Goal: Task Accomplishment & Management: Manage account settings

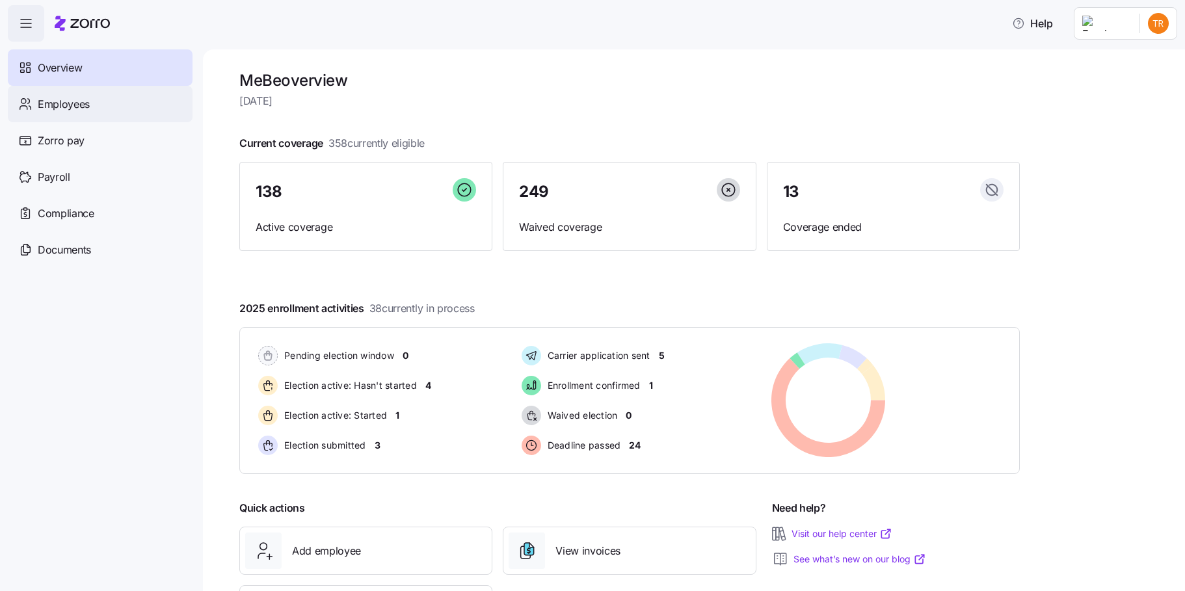
click at [105, 101] on div "Employees" at bounding box center [100, 104] width 185 height 36
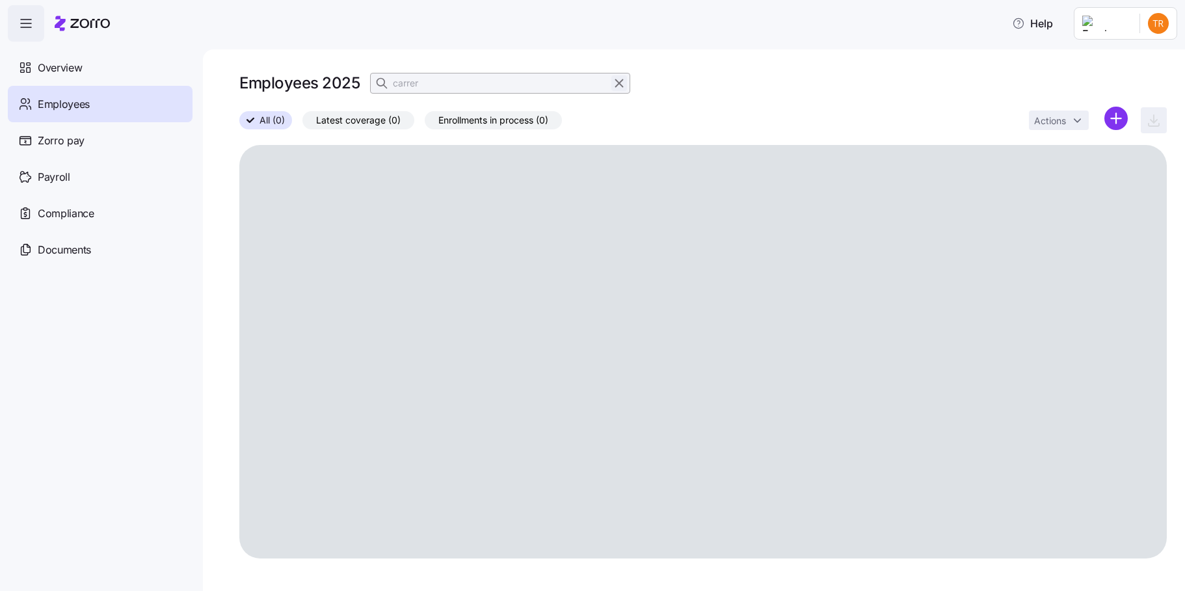
click at [617, 86] on icon "button" at bounding box center [619, 83] width 14 height 16
click at [381, 84] on icon "button" at bounding box center [383, 83] width 13 height 13
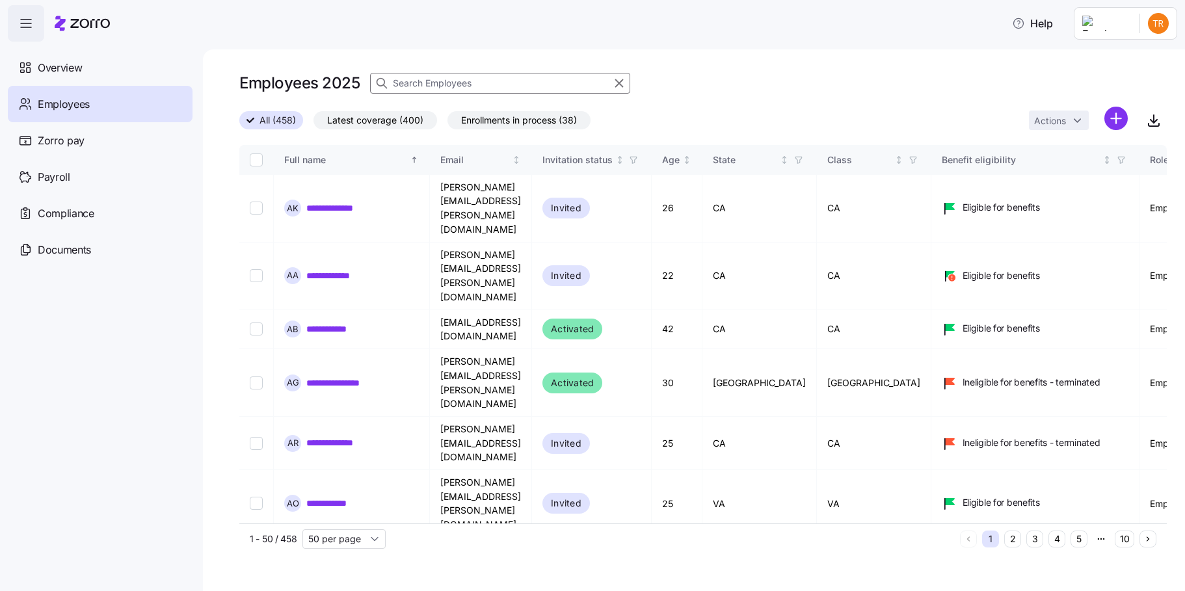
click at [447, 81] on input at bounding box center [500, 83] width 260 height 21
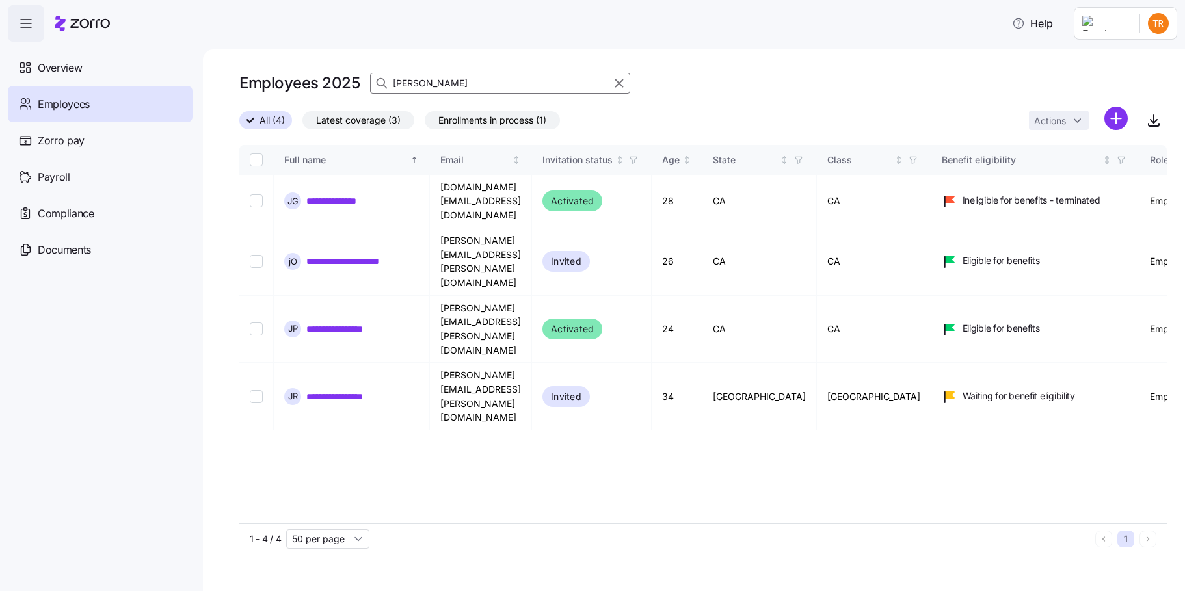
click at [403, 84] on input "[PERSON_NAME]" at bounding box center [500, 83] width 260 height 21
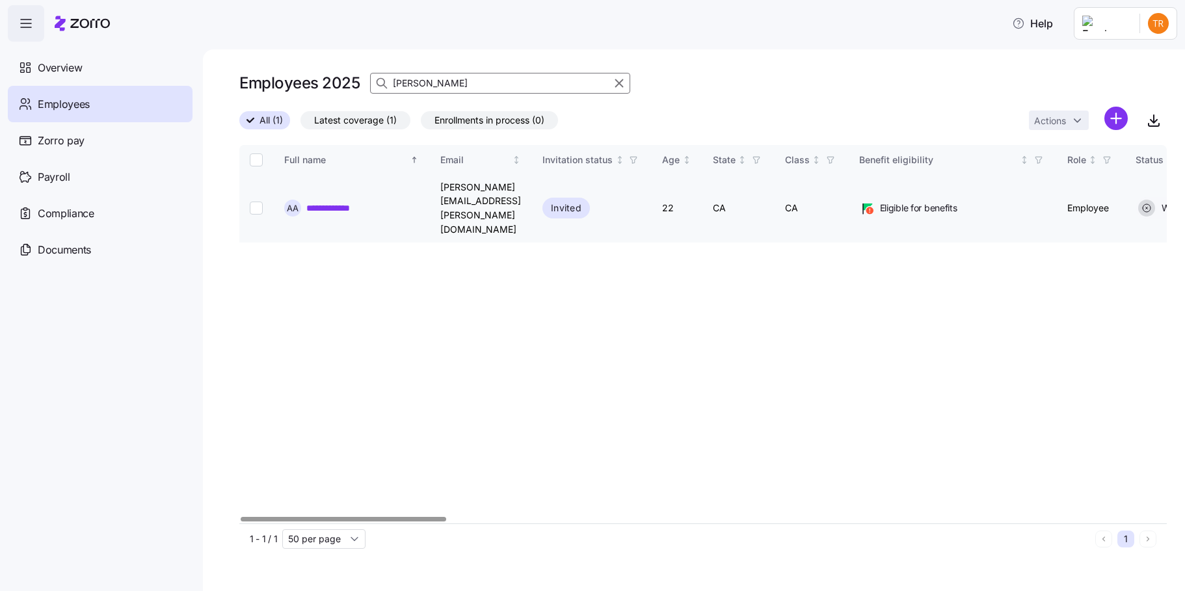
type input "[PERSON_NAME]"
click at [259, 202] on input "Select record 1" at bounding box center [256, 208] width 13 height 13
checkbox input "true"
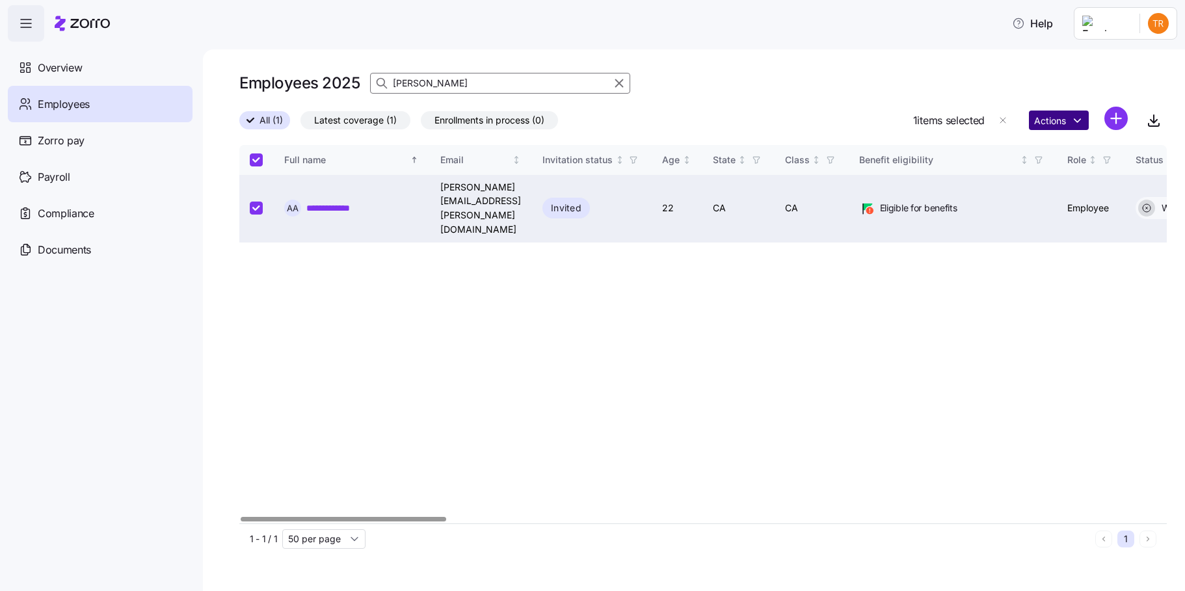
click at [1057, 122] on html "**********" at bounding box center [592, 292] width 1185 height 584
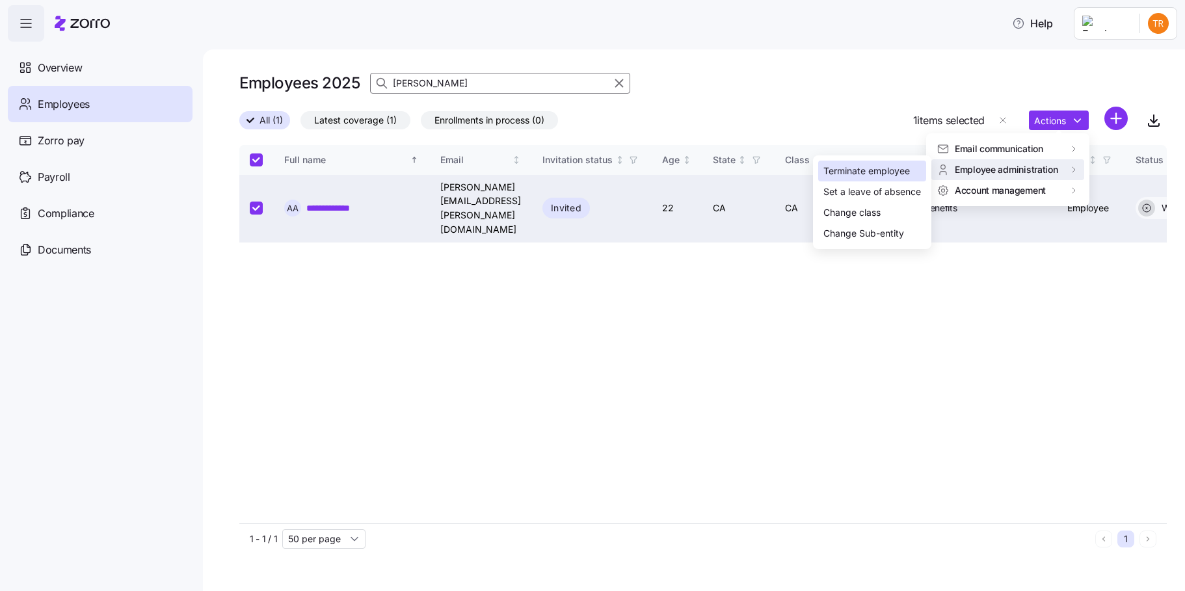
click at [861, 168] on div "Terminate employee" at bounding box center [867, 171] width 87 height 14
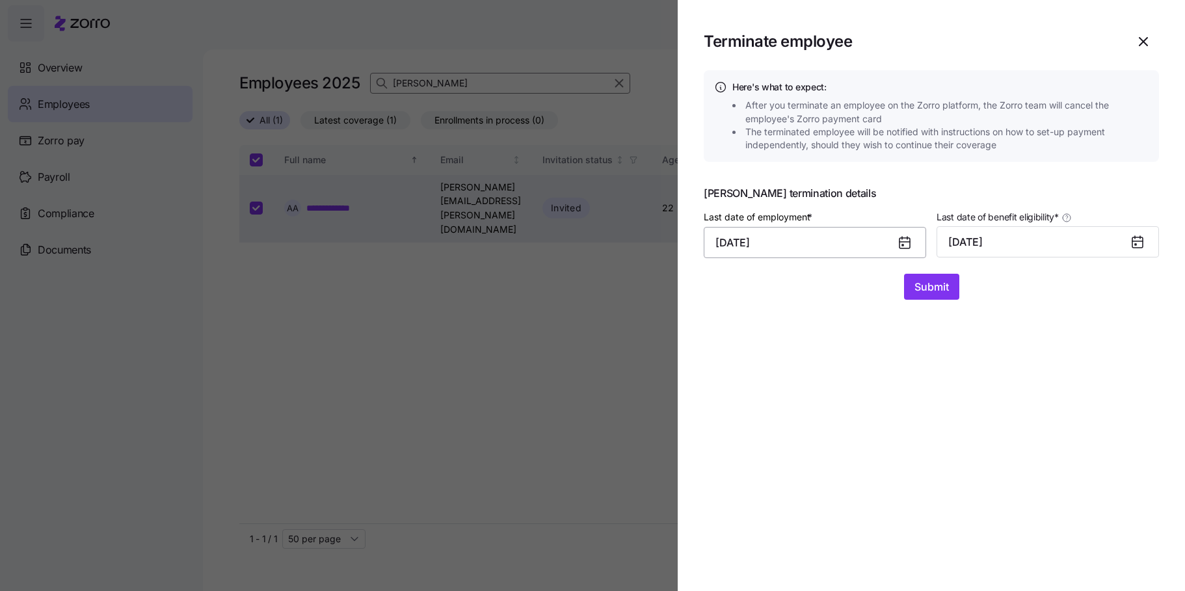
click at [804, 245] on input "[DATE]" at bounding box center [815, 242] width 223 height 31
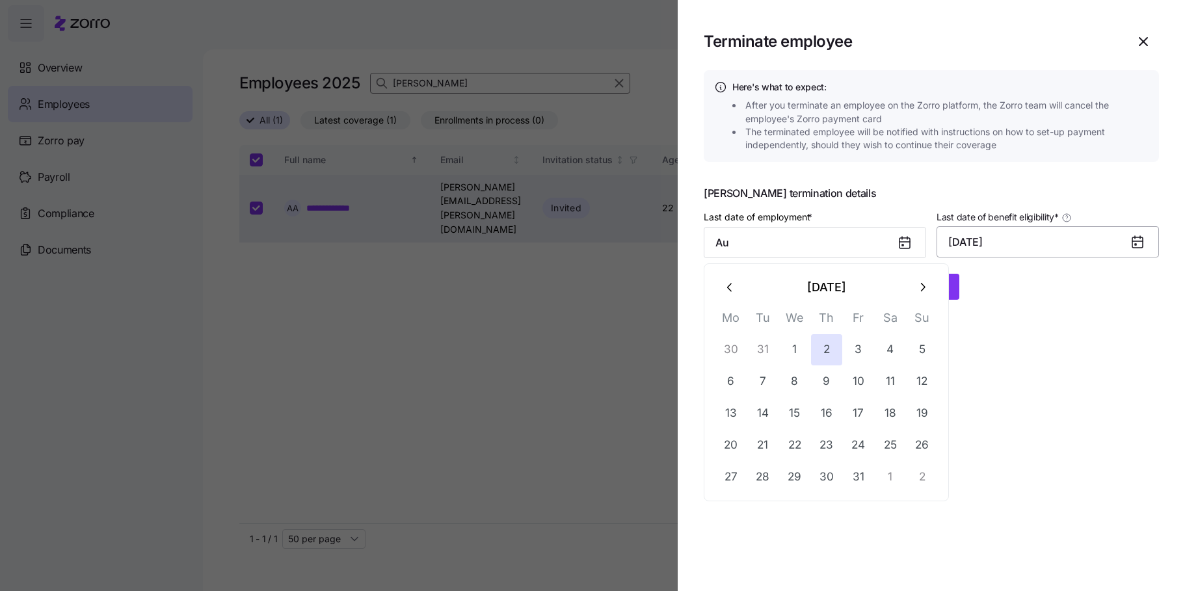
type input "A"
type input "[DATE]"
click at [1007, 242] on button "[DATE]" at bounding box center [1048, 241] width 223 height 31
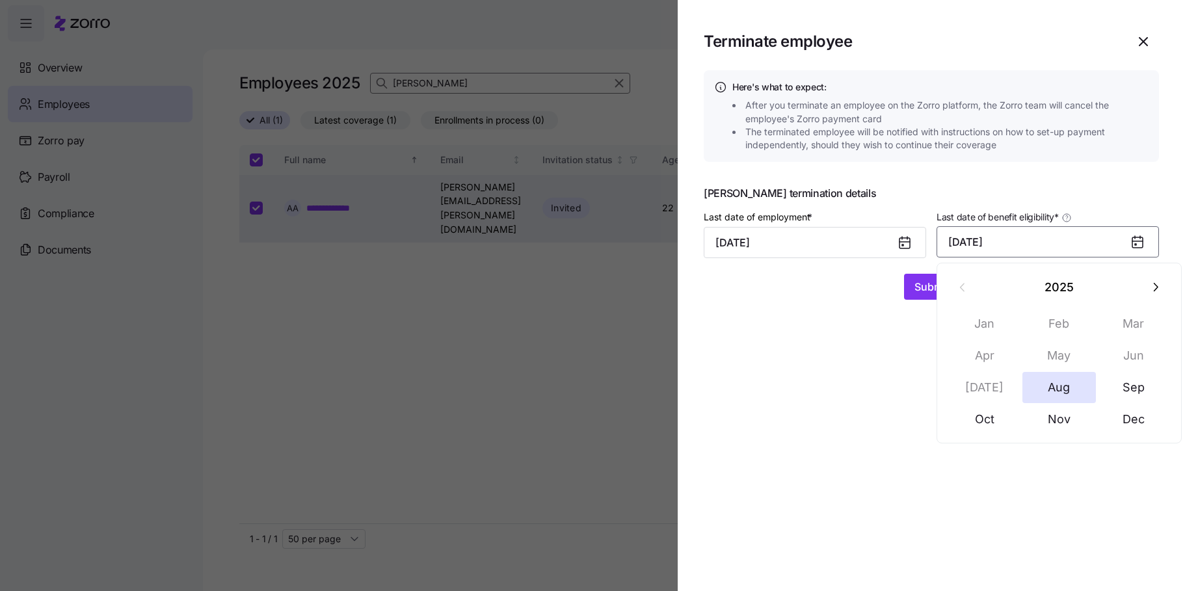
drag, startPoint x: 997, startPoint y: 239, endPoint x: 974, endPoint y: 242, distance: 23.6
click at [997, 239] on button "[DATE]" at bounding box center [1048, 241] width 223 height 31
click at [951, 237] on button "[DATE]" at bounding box center [1048, 241] width 223 height 31
drag, startPoint x: 801, startPoint y: 398, endPoint x: 809, endPoint y: 390, distance: 11.0
click at [801, 398] on section "Terminate employee Here's what to expect: After you terminate an employee on th…" at bounding box center [932, 295] width 508 height 591
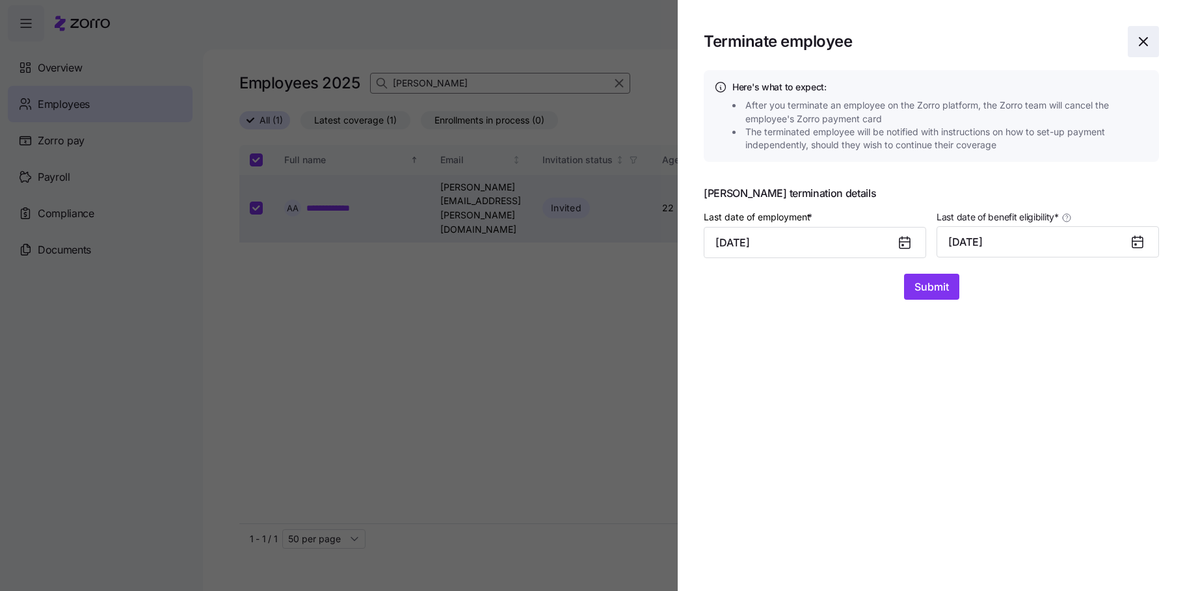
click at [1146, 43] on icon "button" at bounding box center [1144, 42] width 16 height 16
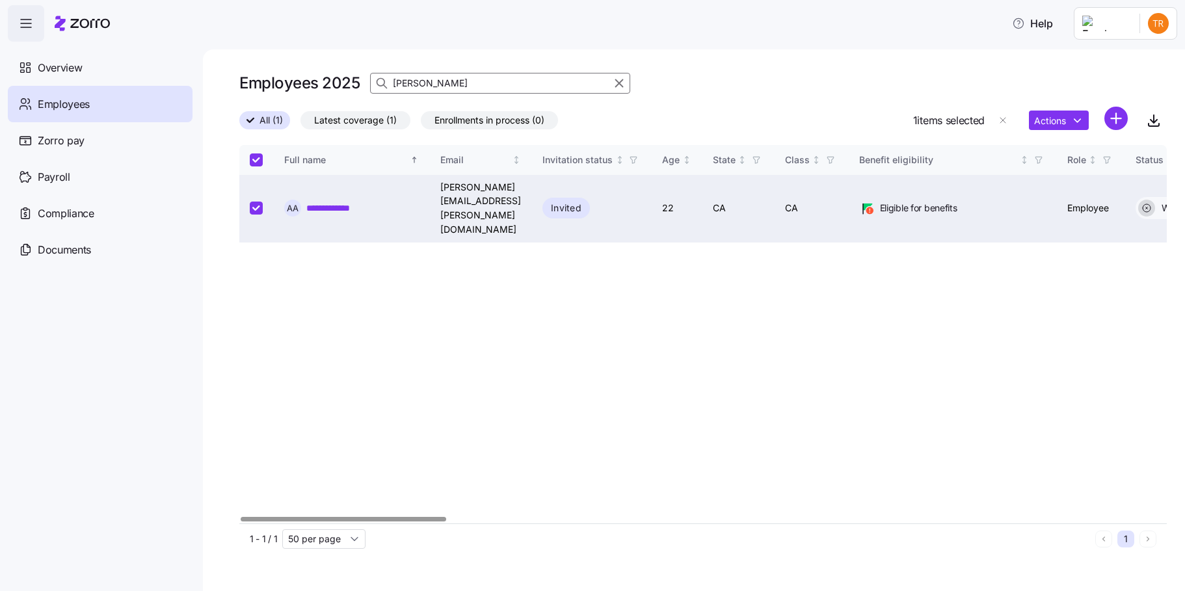
click at [256, 202] on input "Select record 1" at bounding box center [256, 208] width 13 height 13
checkbox input "false"
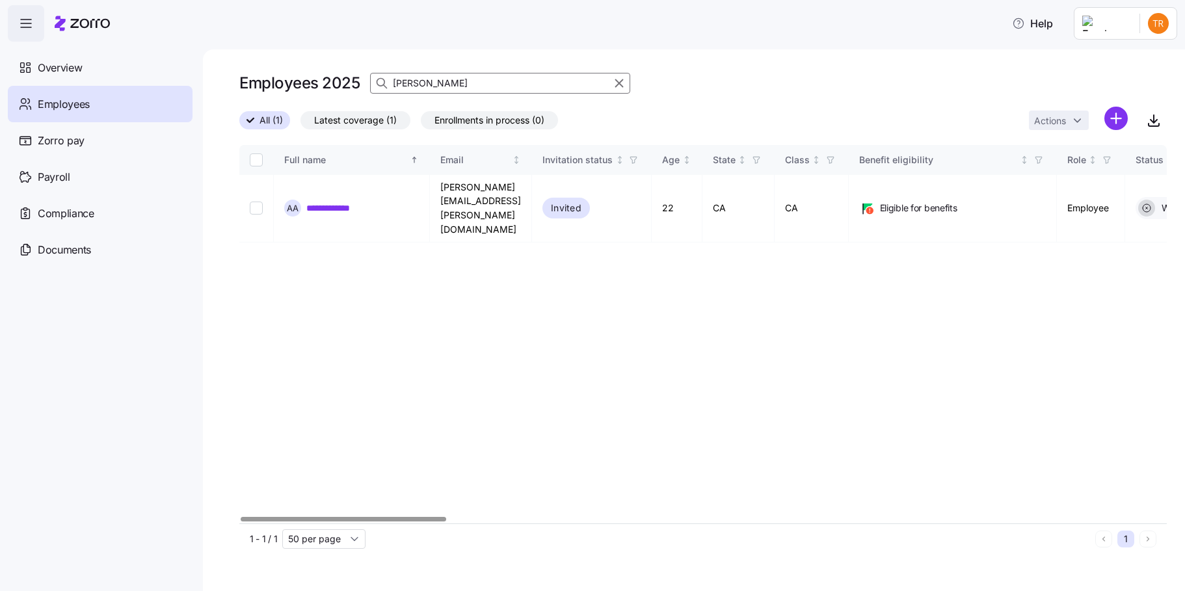
click at [400, 76] on input "[PERSON_NAME]" at bounding box center [500, 83] width 260 height 21
click at [401, 76] on input "[PERSON_NAME]" at bounding box center [500, 83] width 260 height 21
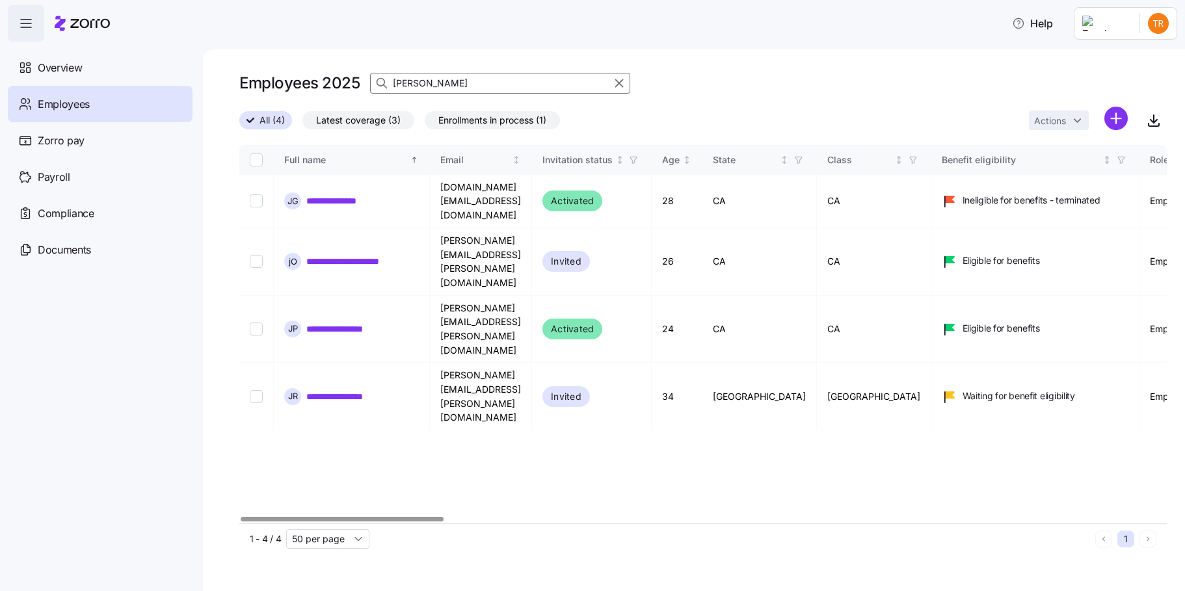
type input "[PERSON_NAME]"
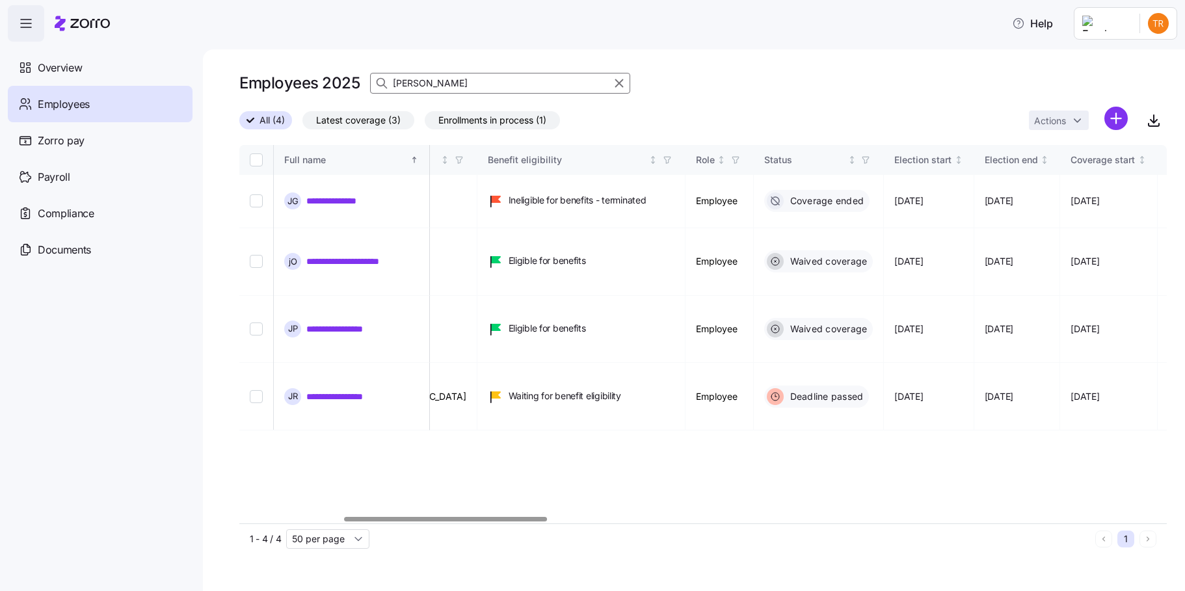
scroll to position [0, 617]
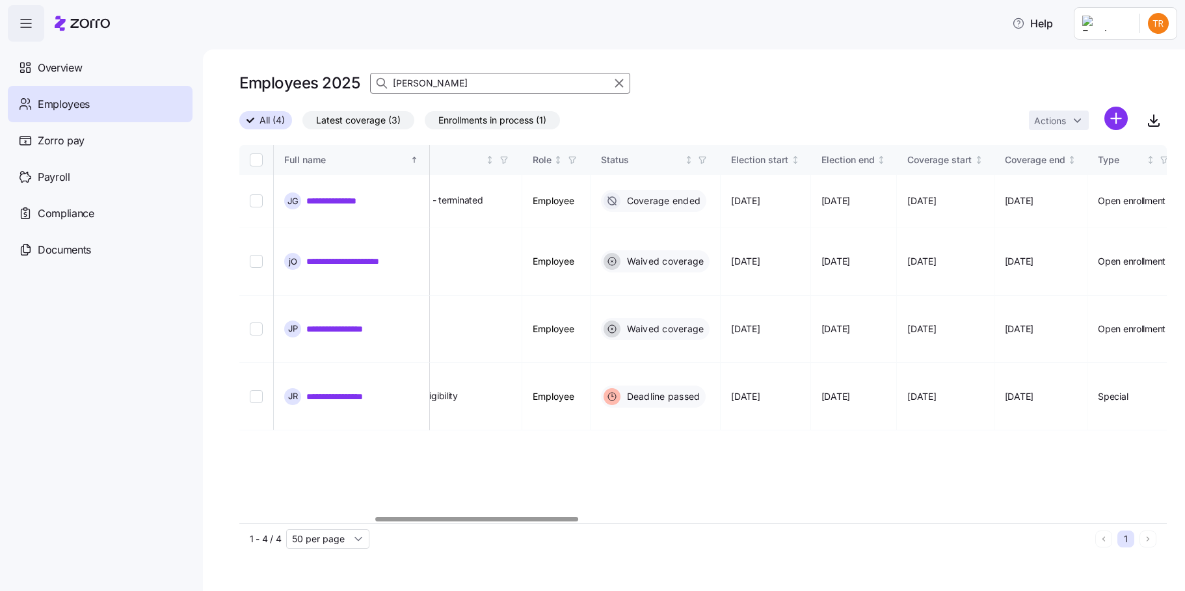
click at [515, 522] on div at bounding box center [476, 519] width 202 height 5
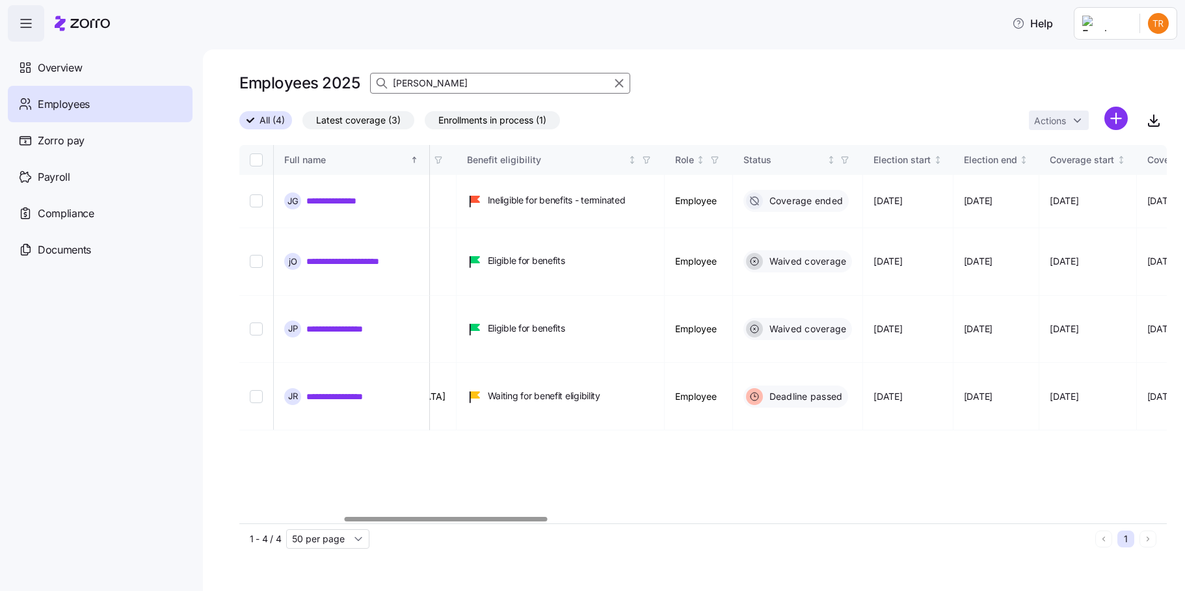
scroll to position [0, 476]
click at [500, 517] on div at bounding box center [446, 519] width 202 height 5
click at [351, 390] on link "**********" at bounding box center [343, 396] width 75 height 13
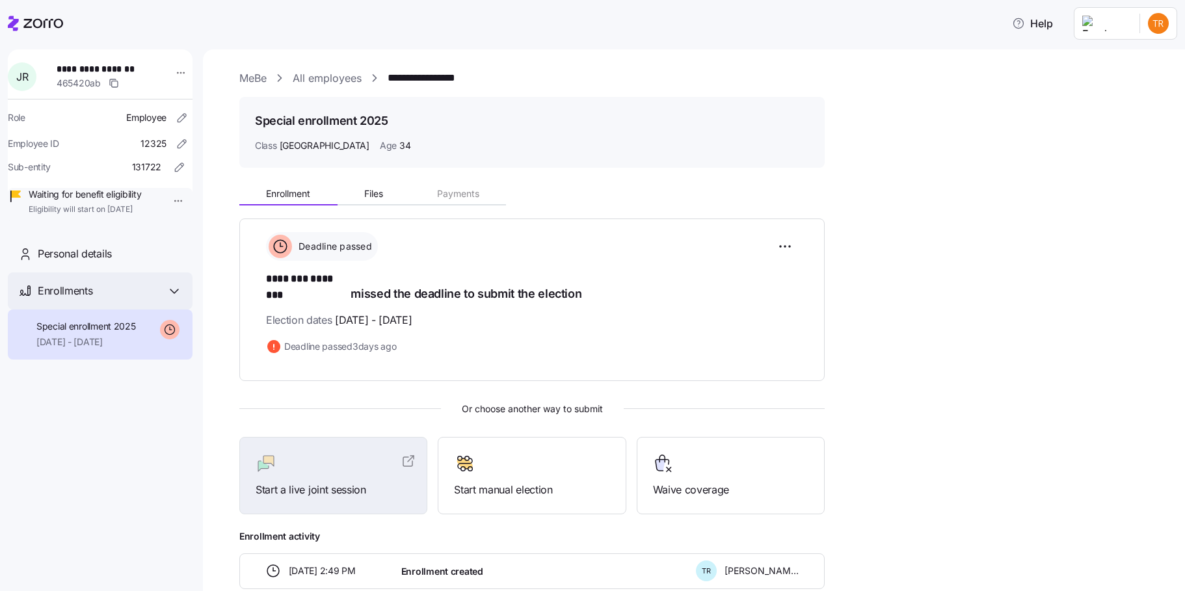
click at [177, 293] on icon at bounding box center [174, 292] width 8 height 4
click at [177, 299] on icon at bounding box center [175, 292] width 16 height 16
click at [173, 72] on html "**********" at bounding box center [592, 292] width 1185 height 584
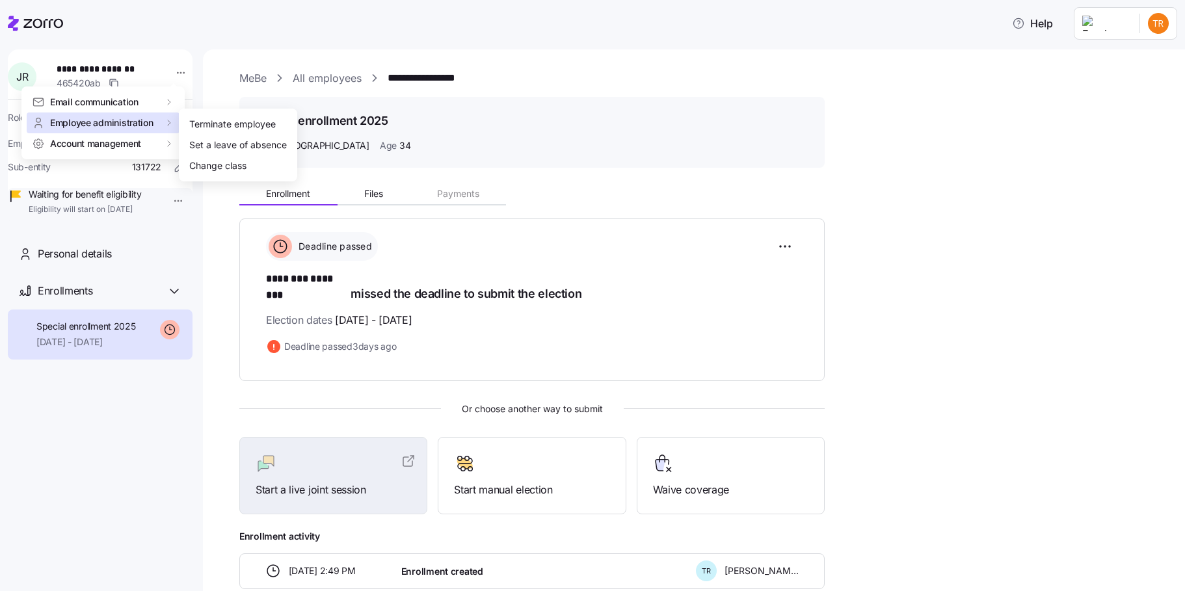
click at [172, 197] on html "**********" at bounding box center [592, 292] width 1185 height 584
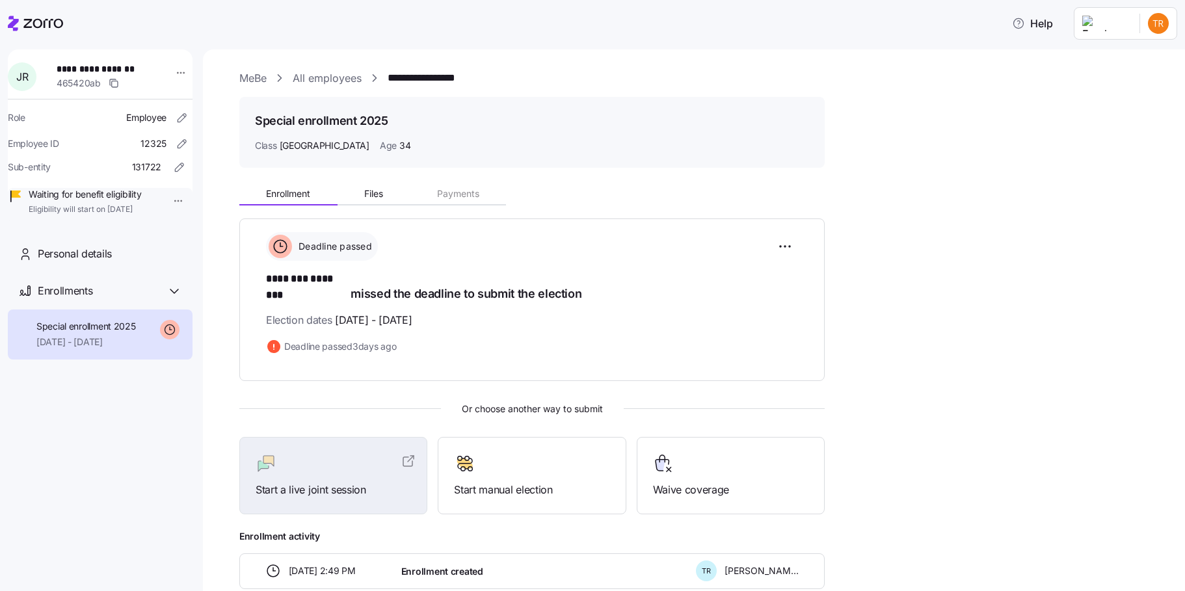
click at [168, 200] on html "**********" at bounding box center [592, 292] width 1185 height 584
click at [174, 72] on html "**********" at bounding box center [592, 292] width 1185 height 584
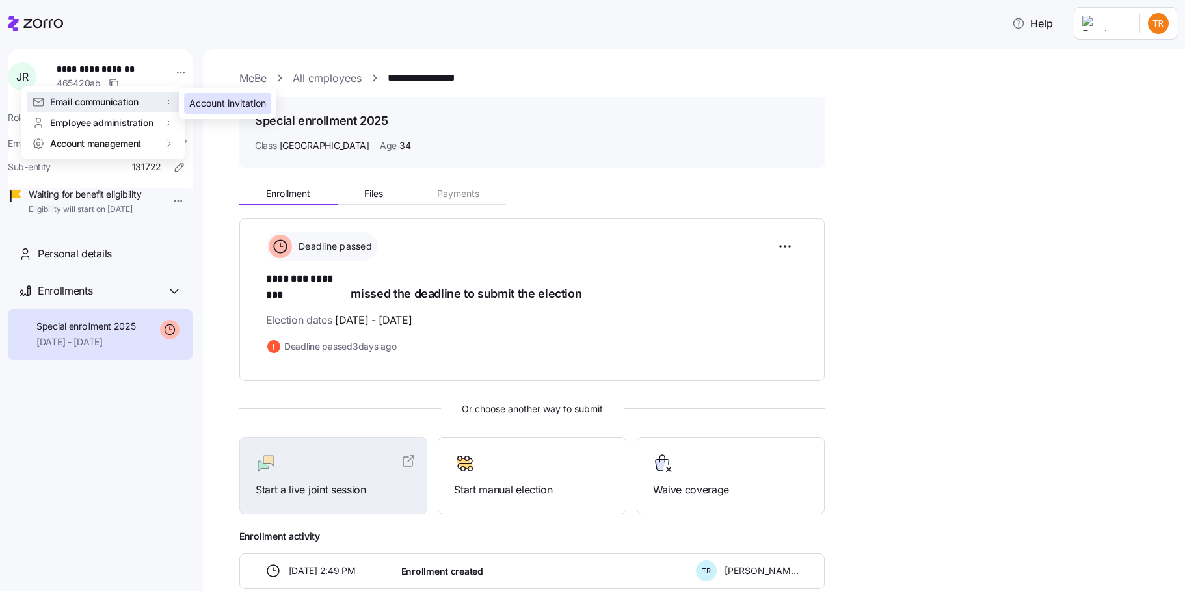
click at [223, 103] on div "Account invitation" at bounding box center [227, 103] width 77 height 14
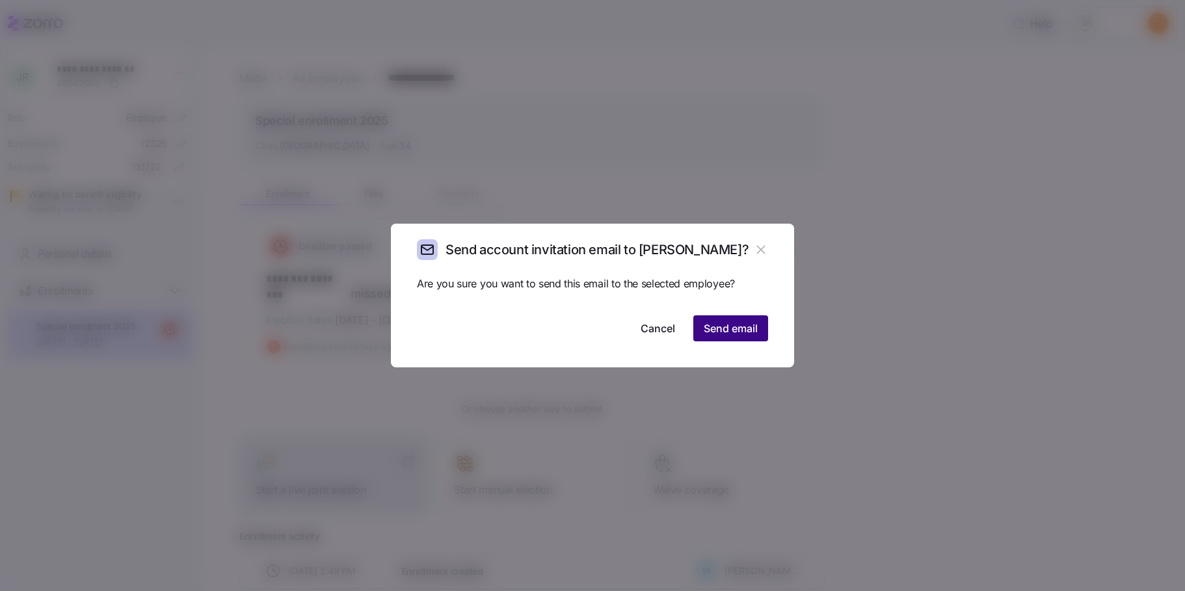
click at [738, 331] on span "Send email" at bounding box center [731, 329] width 54 height 16
